Goal: Register for event/course

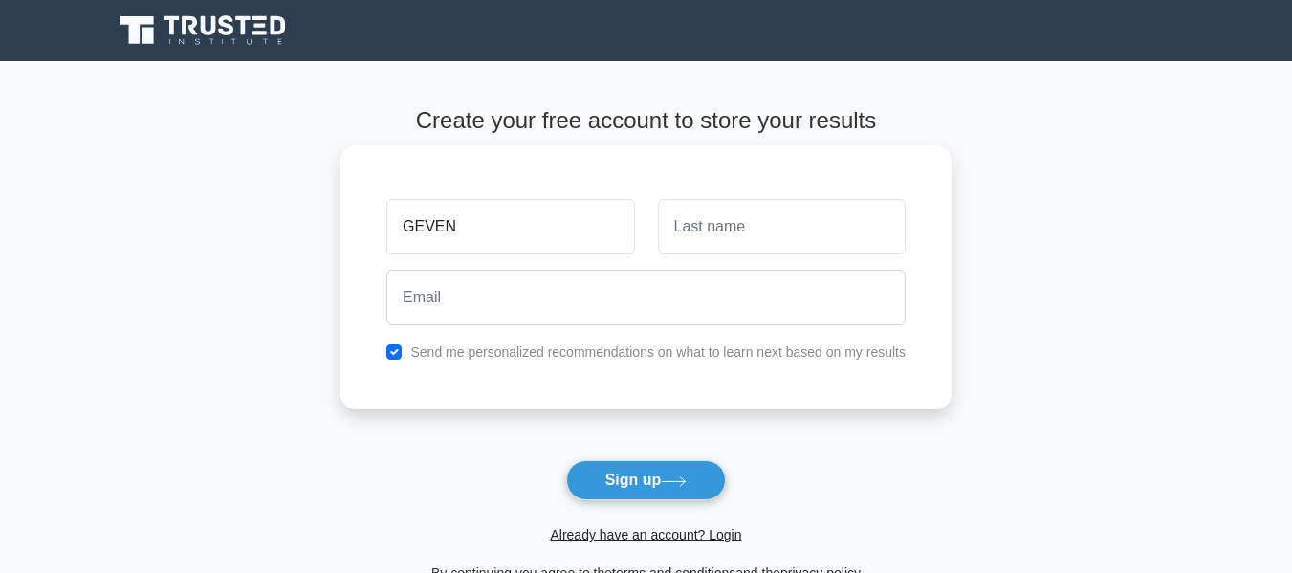
type input "GEVEN"
click at [729, 239] on input "text" at bounding box center [782, 226] width 248 height 55
type input "OKWIR"
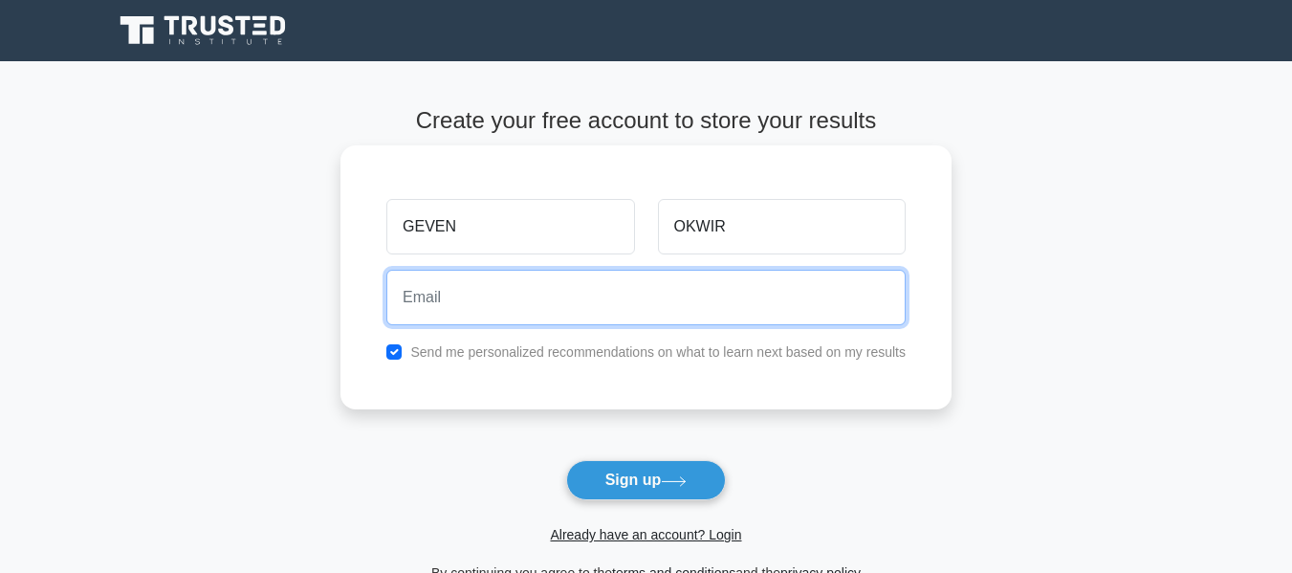
click at [600, 283] on input "email" at bounding box center [645, 297] width 519 height 55
type input "gevenokwir@gmail.com"
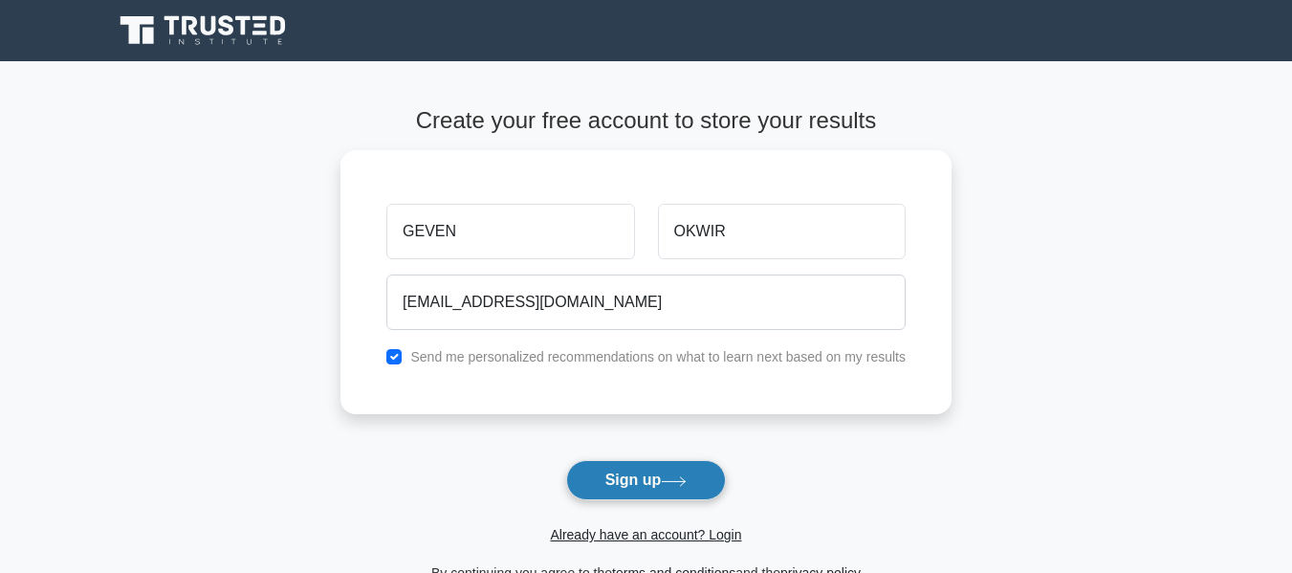
click at [650, 478] on button "Sign up" at bounding box center [646, 480] width 161 height 40
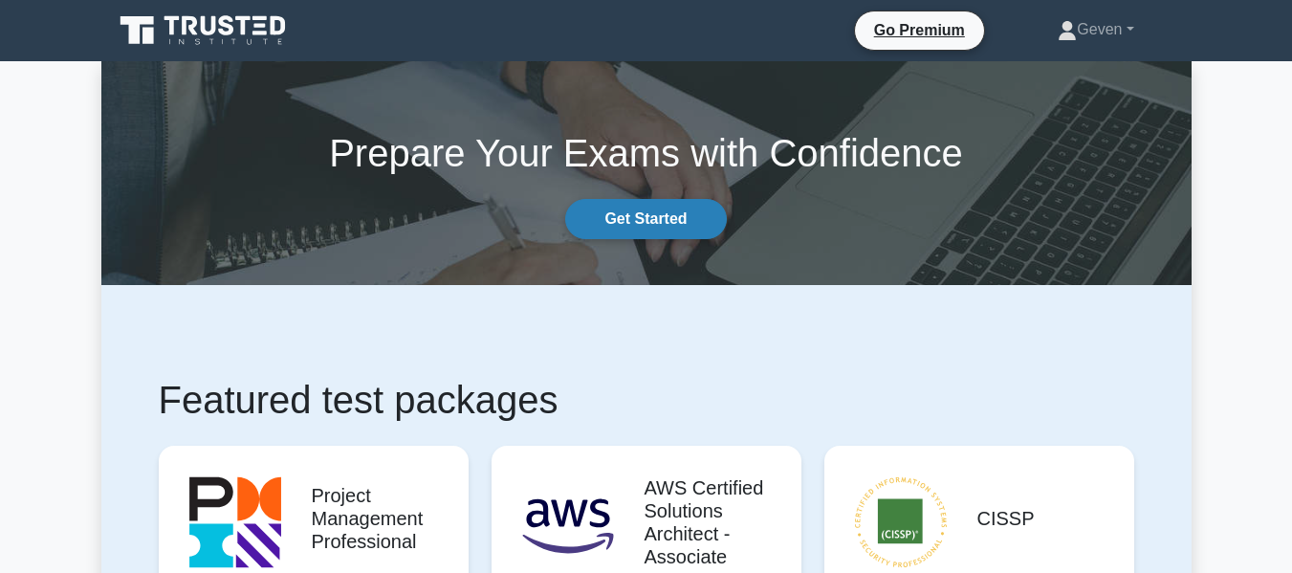
click at [645, 221] on link "Get Started" at bounding box center [645, 219] width 161 height 40
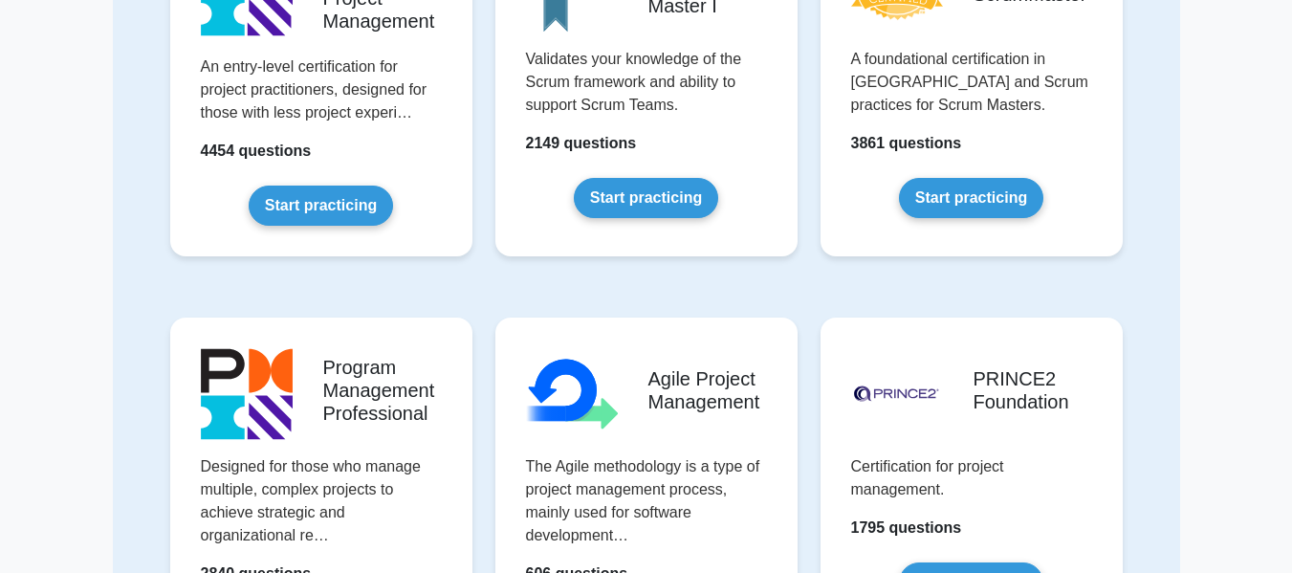
scroll to position [918, 0]
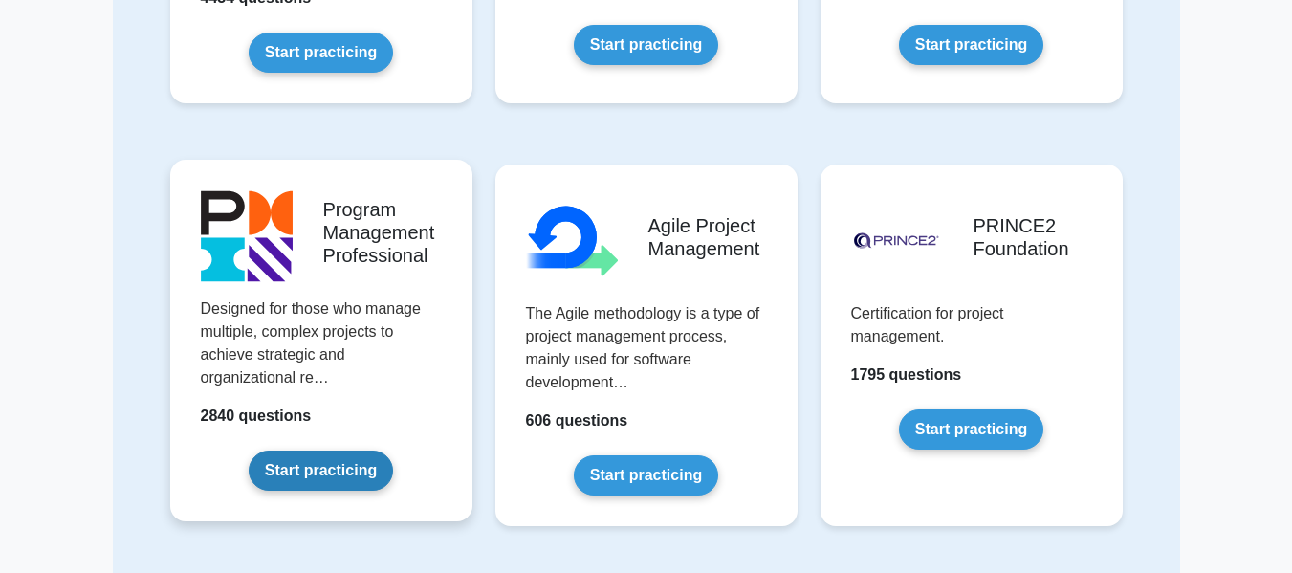
click at [331, 475] on link "Start practicing" at bounding box center [321, 470] width 144 height 40
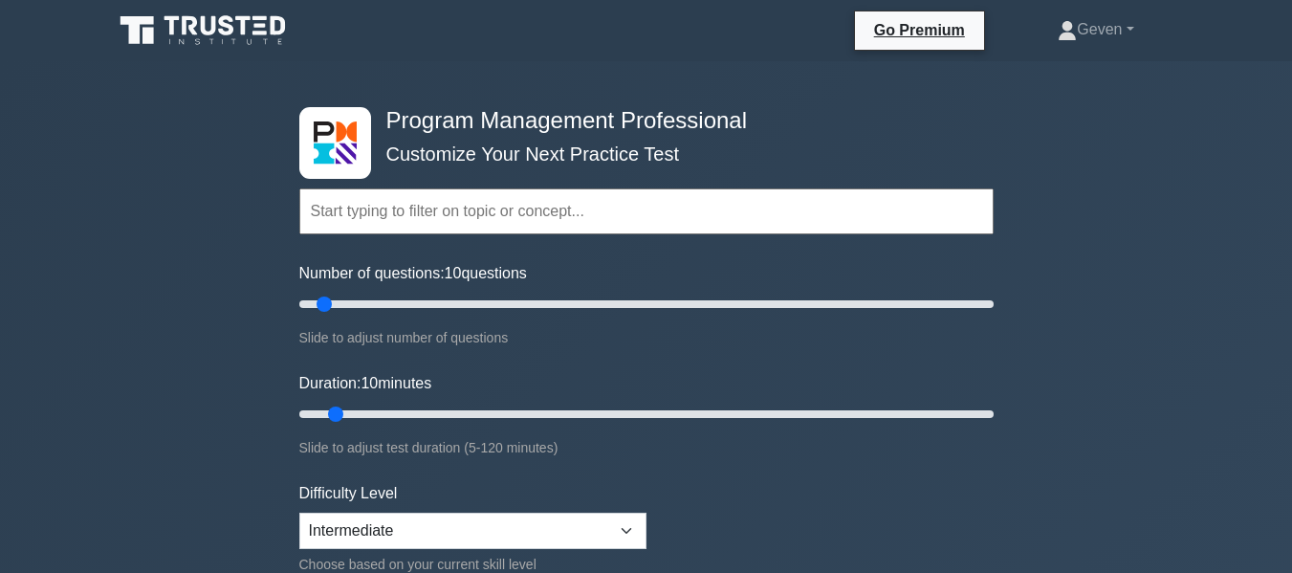
click at [360, 211] on input "text" at bounding box center [646, 211] width 694 height 46
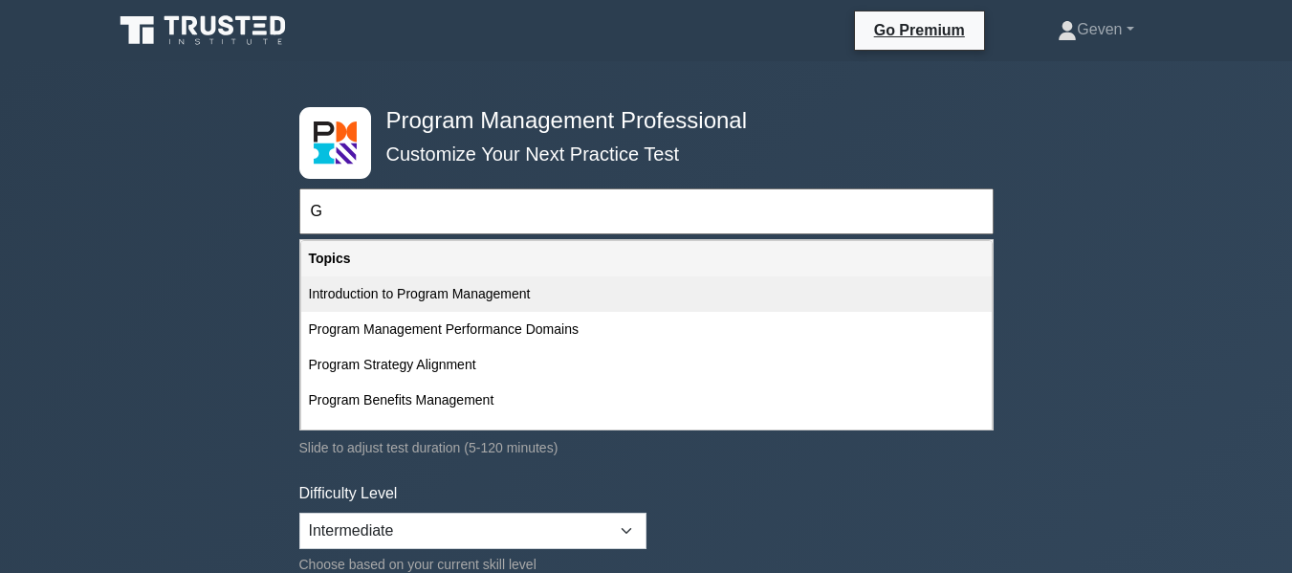
click at [396, 286] on div "Introduction to Program Management" at bounding box center [646, 293] width 690 height 35
type input "Introduction to Program Management"
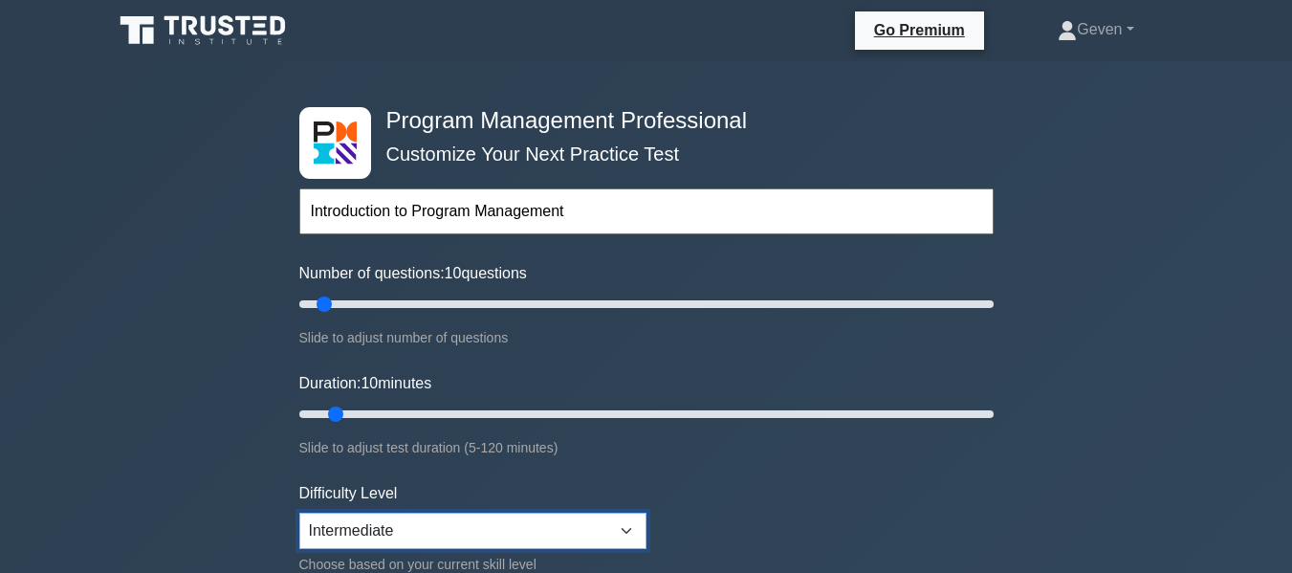
click at [632, 527] on select "Beginner Intermediate Expert" at bounding box center [472, 531] width 347 height 36
click at [299, 513] on select "Beginner Intermediate Expert" at bounding box center [472, 531] width 347 height 36
select select "beginner"
